Goal: Task Accomplishment & Management: Manage account settings

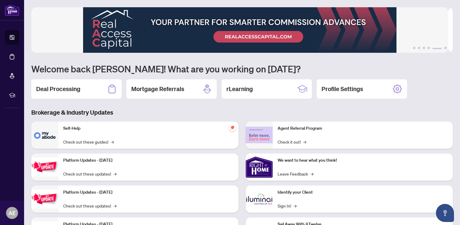
click at [77, 86] on h2 "Deal Processing" at bounding box center [58, 89] width 44 height 8
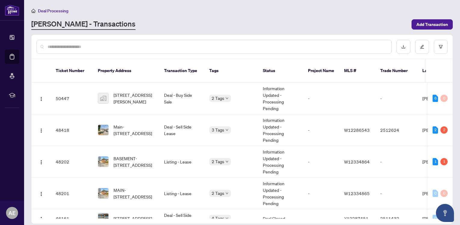
click at [117, 45] on input "text" at bounding box center [217, 46] width 339 height 7
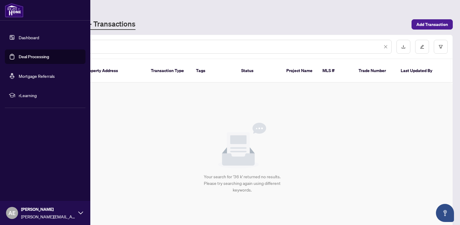
type input "****"
click at [25, 37] on link "Dashboard" at bounding box center [29, 37] width 20 height 5
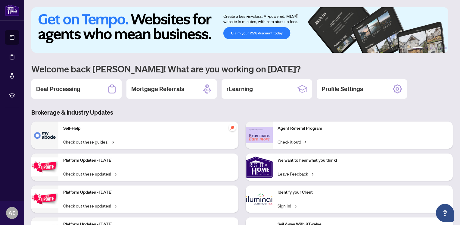
click at [67, 87] on h2 "Deal Processing" at bounding box center [58, 89] width 44 height 8
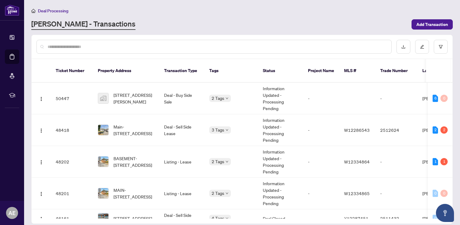
click at [72, 50] on div at bounding box center [213, 47] width 355 height 14
click at [69, 46] on input "text" at bounding box center [217, 46] width 339 height 7
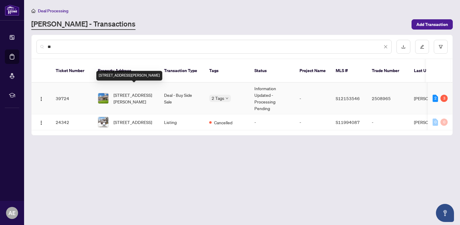
type input "**"
click at [127, 92] on span "[STREET_ADDRESS][PERSON_NAME]" at bounding box center [134, 98] width 41 height 13
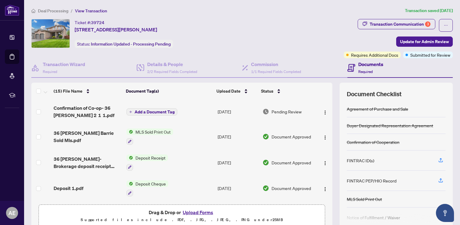
click at [401, 22] on div "Transaction Communication 3" at bounding box center [400, 24] width 61 height 10
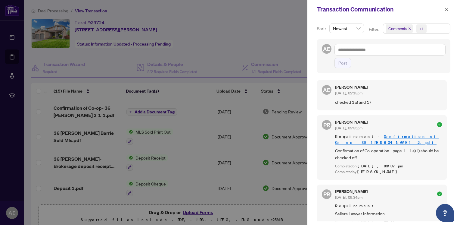
click at [274, 43] on div at bounding box center [230, 112] width 460 height 225
click at [445, 8] on icon "close" at bounding box center [446, 9] width 3 height 3
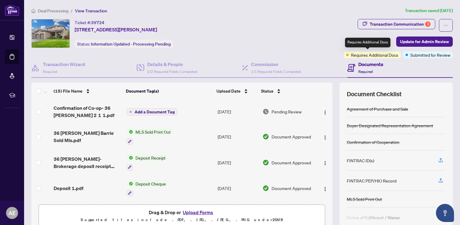
click at [385, 55] on span "Requires Additional Docs" at bounding box center [374, 54] width 47 height 7
click at [395, 23] on div "Transaction Communication 3" at bounding box center [400, 24] width 61 height 10
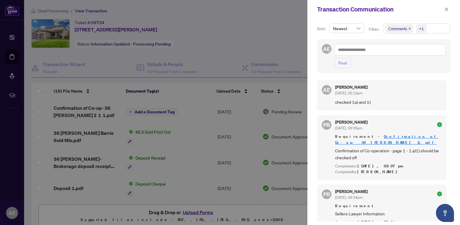
drag, startPoint x: 447, startPoint y: 104, endPoint x: 447, endPoint y: 111, distance: 6.9
click at [447, 111] on div "AE [PERSON_NAME] [DATE], 02:13pm checked 1a) and 1) PR [PERSON_NAME] [DATE], 09…" at bounding box center [383, 148] width 133 height 145
drag, startPoint x: 447, startPoint y: 101, endPoint x: 447, endPoint y: 105, distance: 3.9
click at [447, 105] on div "AE [PERSON_NAME] [DATE], 02:13pm checked 1a) and 1) PR [PERSON_NAME] [DATE], 09…" at bounding box center [383, 148] width 133 height 145
click at [237, 49] on div at bounding box center [230, 112] width 460 height 225
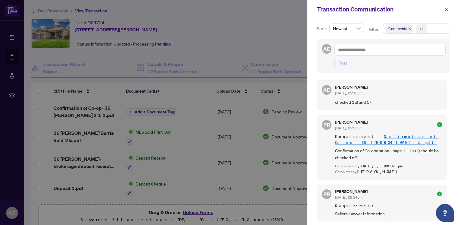
click at [449, 101] on div "Sort: Newest Filter: Comments +1 AE Post AE [PERSON_NAME] [DATE], 02:13pm check…" at bounding box center [383, 122] width 153 height 206
click at [358, 29] on span "Newest" at bounding box center [346, 28] width 27 height 9
click at [358, 30] on span "Newest" at bounding box center [346, 28] width 27 height 9
click at [444, 11] on button "button" at bounding box center [447, 9] width 8 height 7
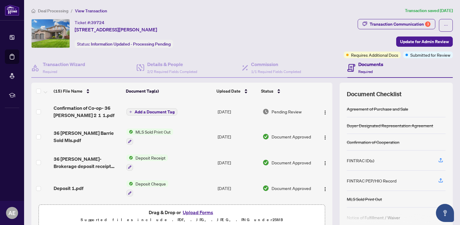
click at [444, 23] on icon "ellipsis" at bounding box center [446, 25] width 4 height 4
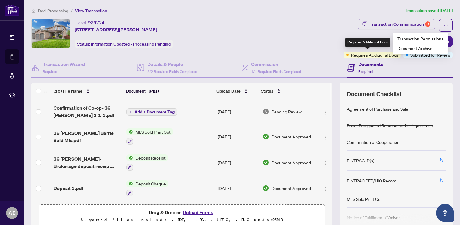
click at [378, 47] on div "Requires Additional Docs" at bounding box center [367, 43] width 45 height 10
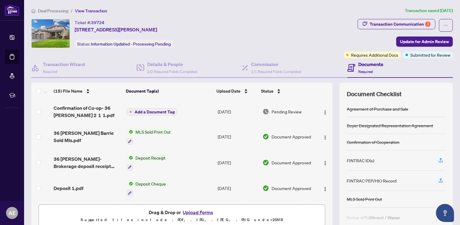
click at [407, 26] on div "Transaction Communication 3" at bounding box center [400, 24] width 61 height 10
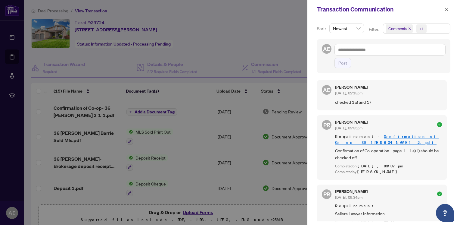
click at [409, 29] on icon "close" at bounding box center [409, 28] width 3 height 3
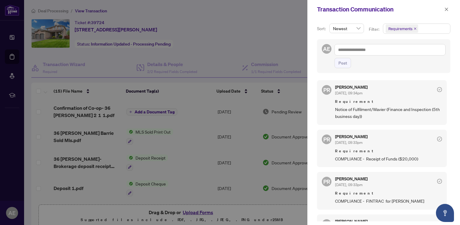
click at [287, 26] on div at bounding box center [230, 112] width 460 height 225
click at [445, 10] on icon "close" at bounding box center [447, 9] width 4 height 4
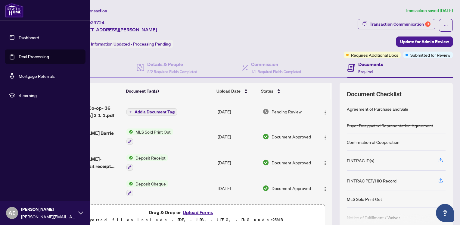
click at [34, 39] on link "Dashboard" at bounding box center [29, 37] width 20 height 5
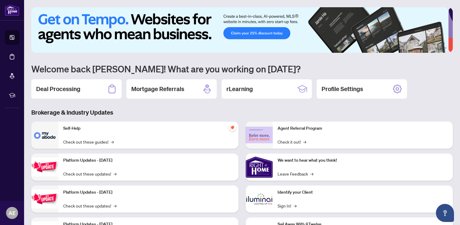
click at [84, 91] on div "Deal Processing" at bounding box center [76, 88] width 90 height 19
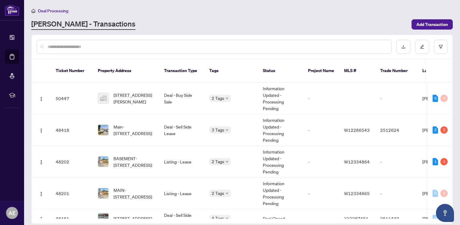
click at [126, 48] on input "text" at bounding box center [217, 46] width 339 height 7
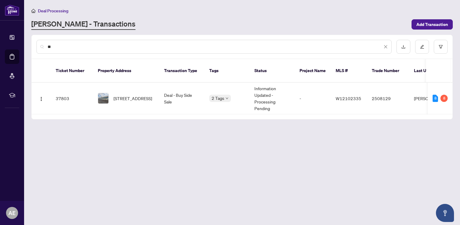
type input "**"
click at [371, 34] on main "Deal Processing [PERSON_NAME] - Transactions Add Transaction ** Ticket Number P…" at bounding box center [242, 112] width 436 height 225
click at [429, 21] on span "Add Transaction" at bounding box center [433, 25] width 32 height 10
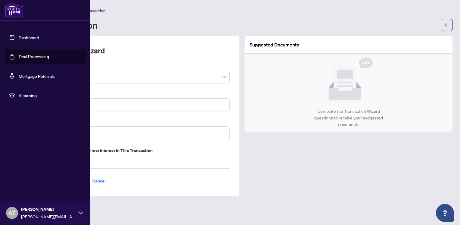
click at [16, 13] on img at bounding box center [14, 10] width 19 height 14
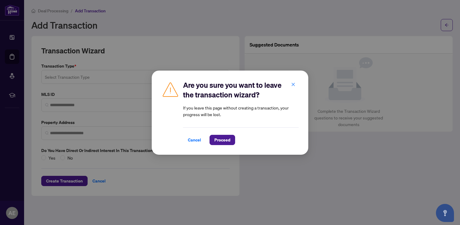
click at [200, 138] on span "Cancel" at bounding box center [194, 140] width 13 height 10
